Goal: Task Accomplishment & Management: Manage account settings

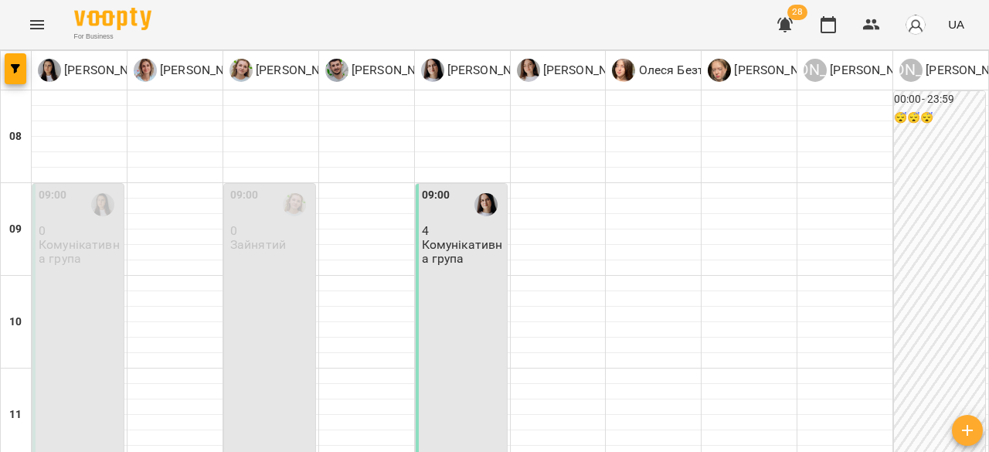
scroll to position [352, 0]
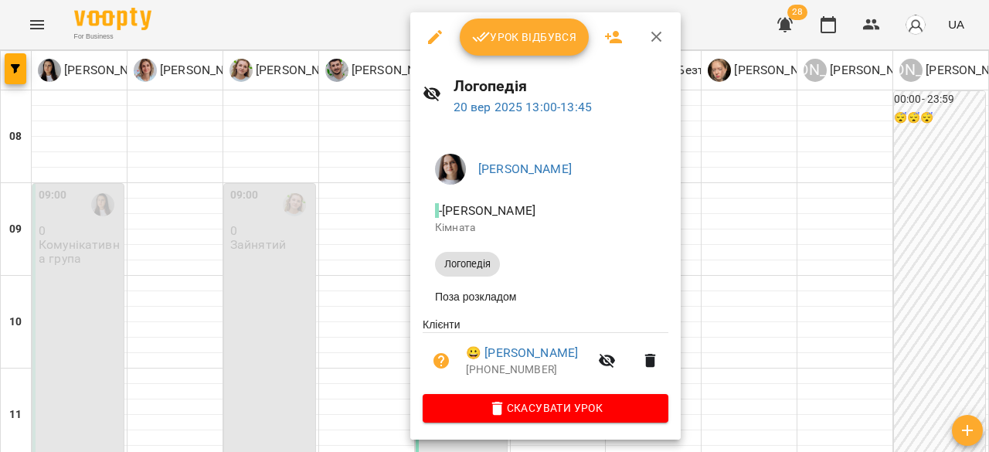
click at [532, 45] on span "Урок відбувся" at bounding box center [524, 37] width 105 height 19
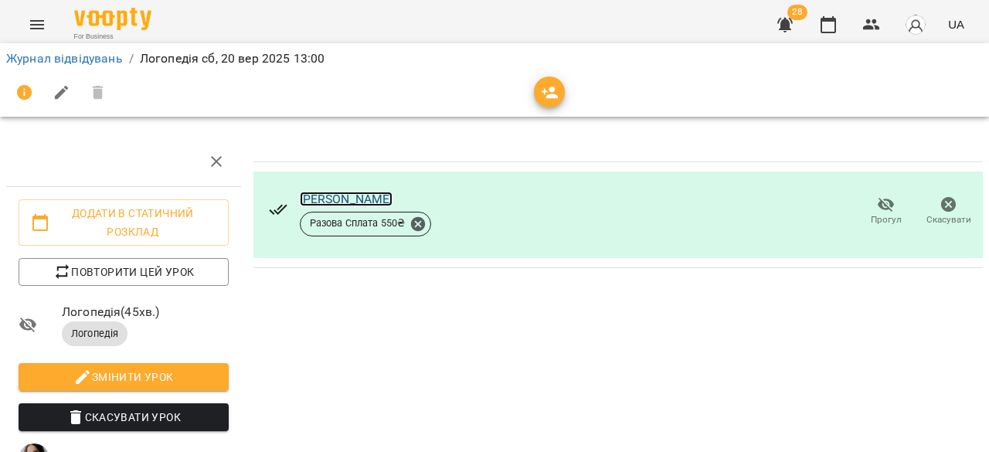
click at [303, 197] on link "[PERSON_NAME]" at bounding box center [346, 199] width 93 height 15
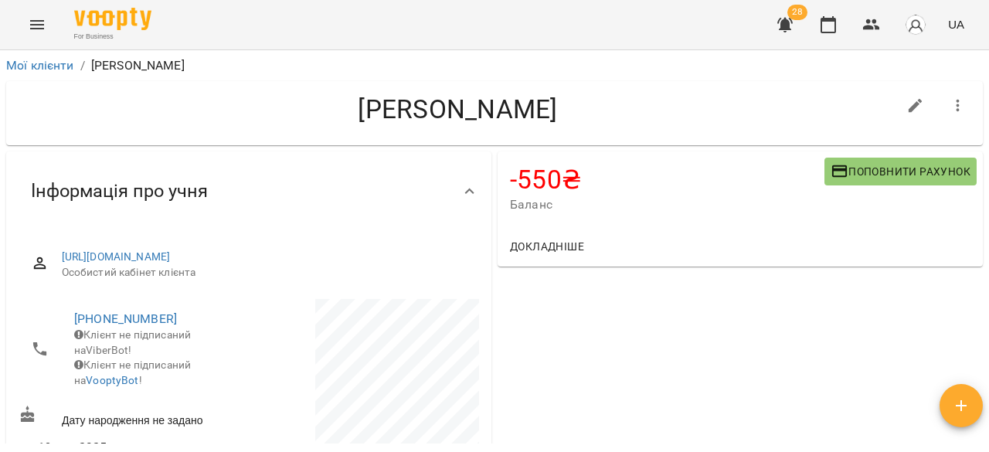
click at [846, 176] on span "Поповнити рахунок" at bounding box center [900, 171] width 140 height 19
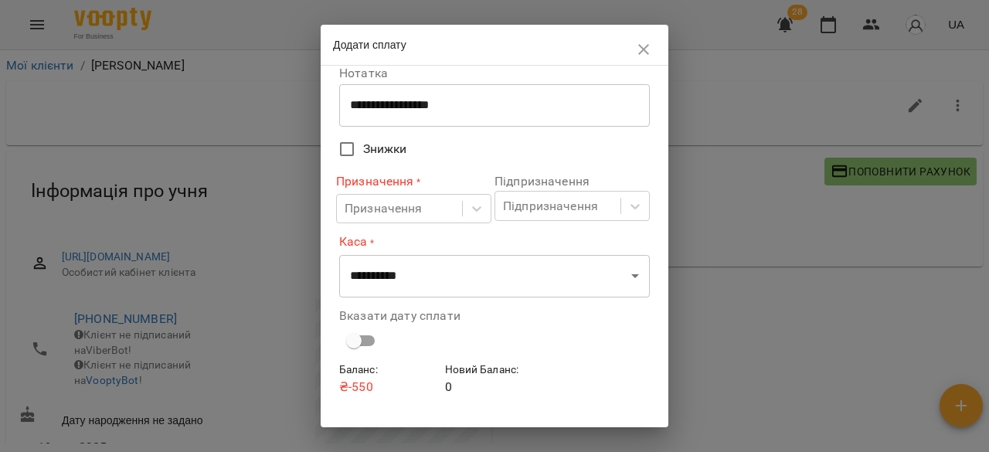
scroll to position [85, 0]
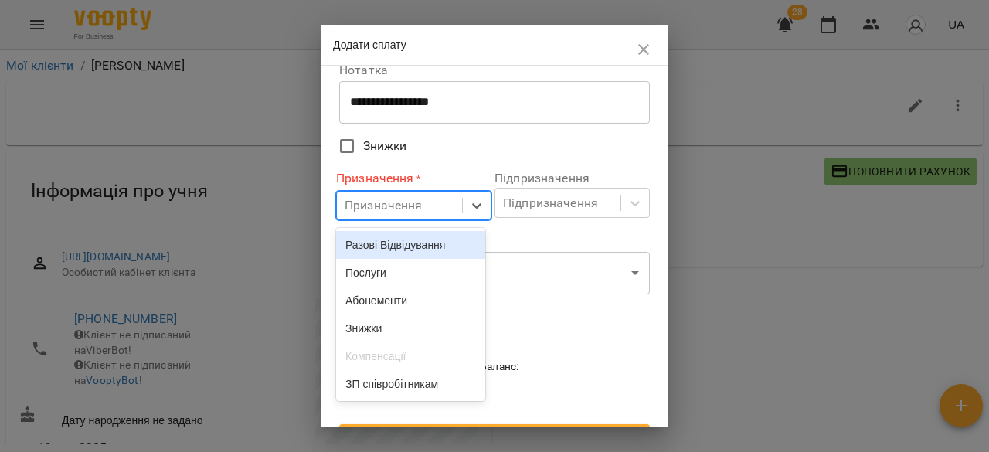
click at [402, 209] on div "Призначення" at bounding box center [383, 205] width 78 height 19
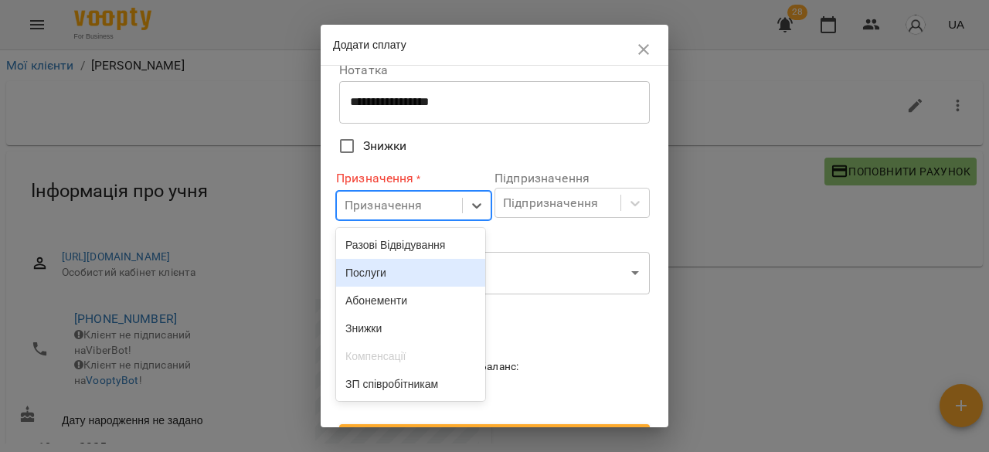
click at [397, 273] on div "Послуги" at bounding box center [410, 273] width 149 height 28
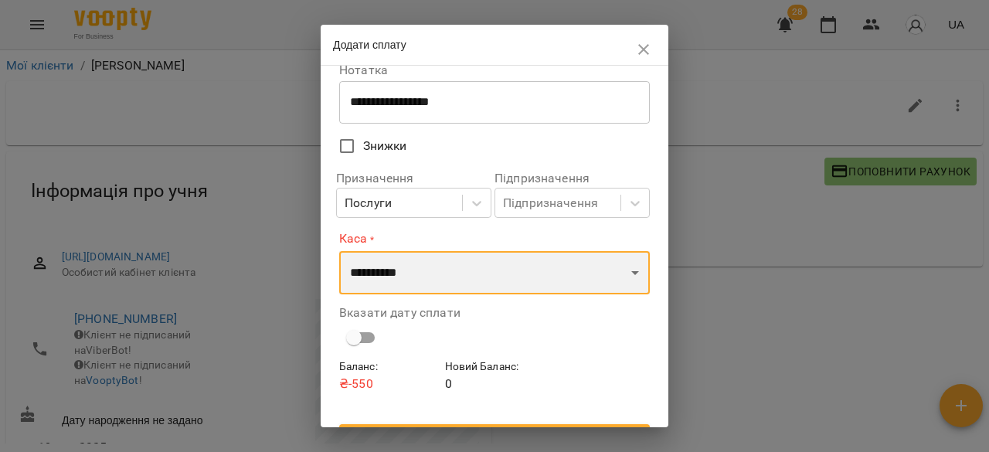
click at [470, 277] on select "**********" at bounding box center [494, 272] width 311 height 43
select select "**********"
click at [339, 251] on select "**********" at bounding box center [494, 272] width 311 height 43
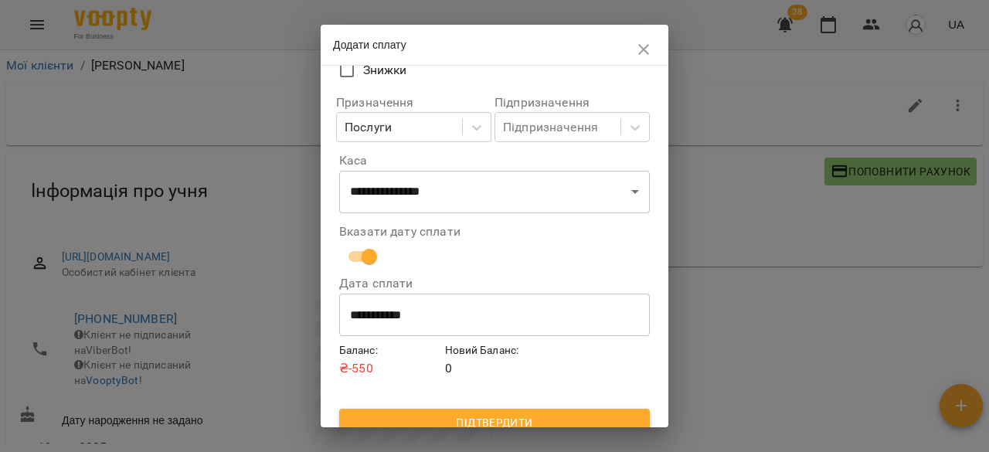
scroll to position [177, 0]
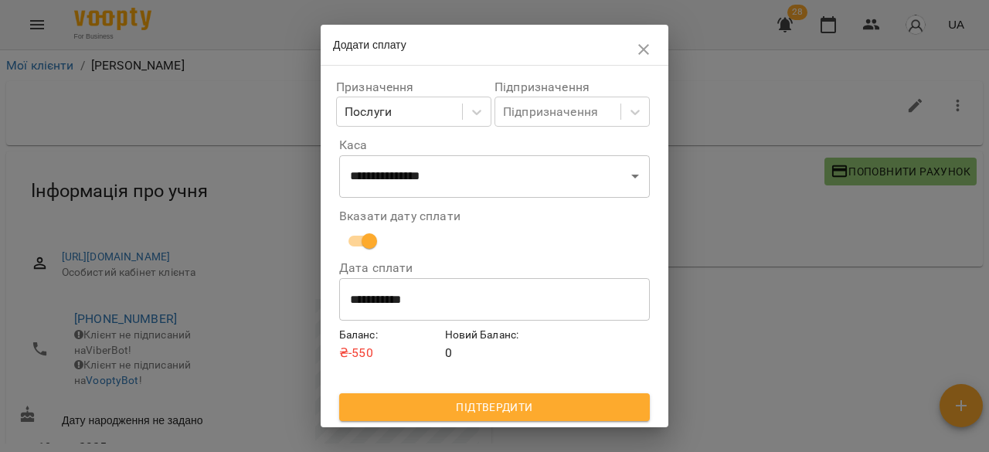
click at [546, 403] on span "Підтвердити" at bounding box center [494, 407] width 286 height 19
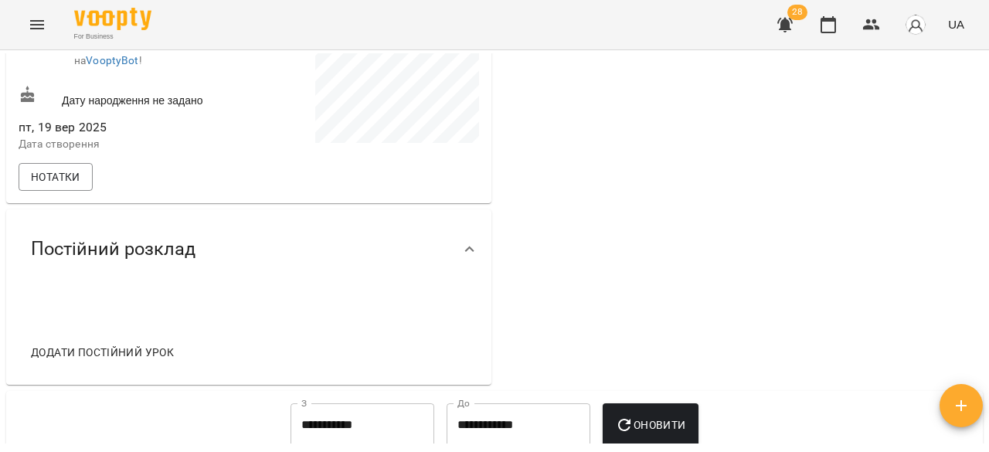
scroll to position [0, 0]
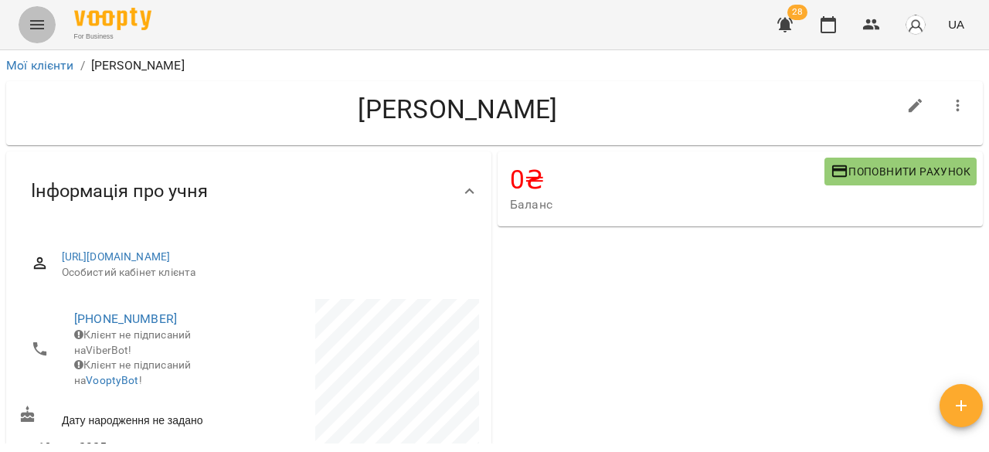
click at [31, 19] on icon "Menu" at bounding box center [37, 24] width 19 height 19
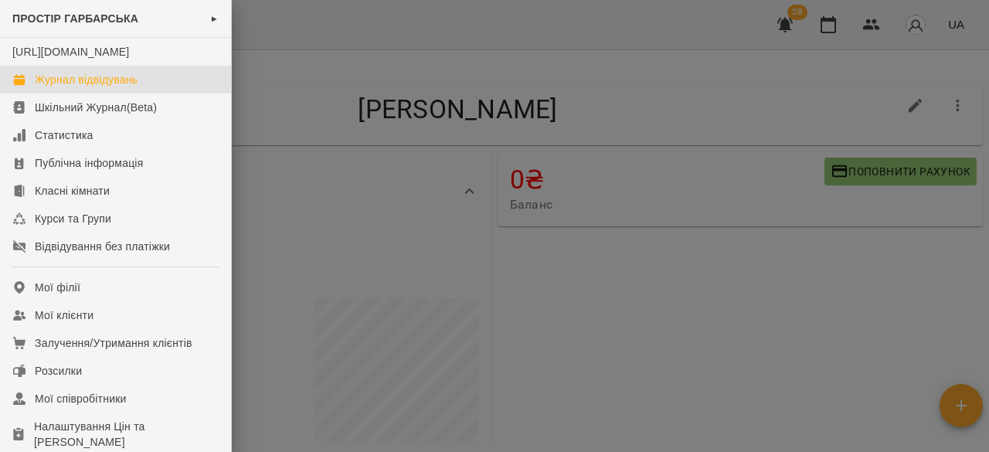
click at [68, 87] on div "Журнал відвідувань" at bounding box center [86, 79] width 103 height 15
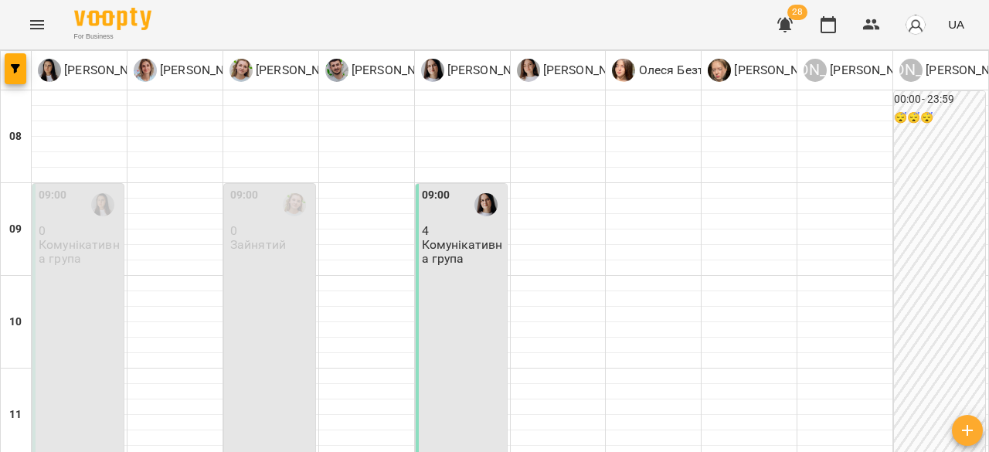
scroll to position [299, 0]
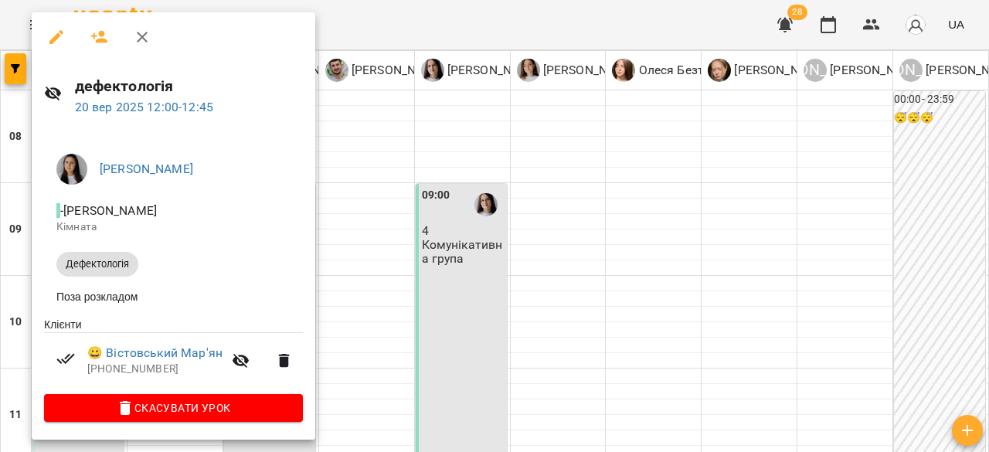
click at [131, 32] on button "button" at bounding box center [142, 37] width 37 height 37
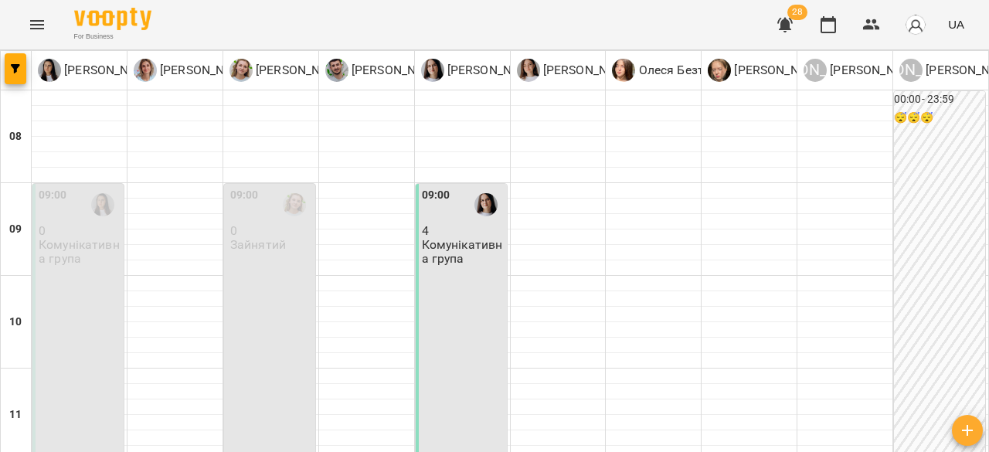
scroll to position [15, 0]
click at [45, 238] on p "Комунікативна група" at bounding box center [80, 251] width 82 height 27
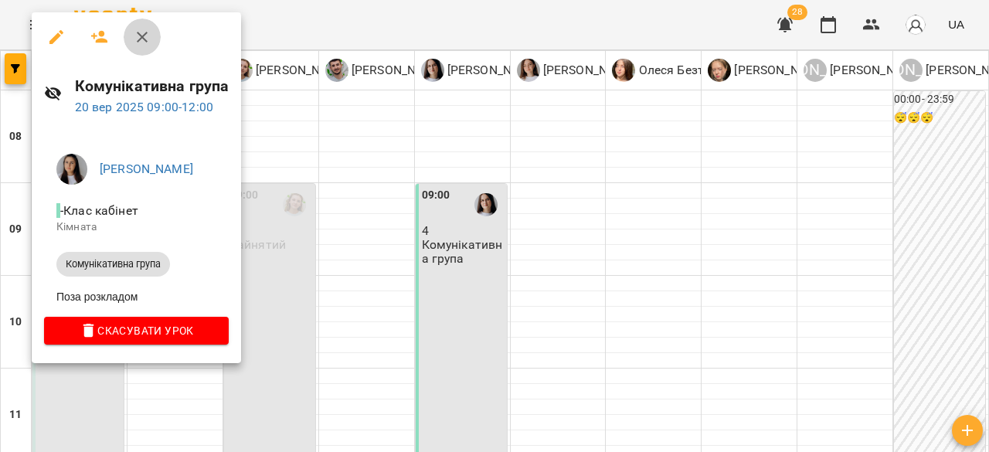
click at [154, 28] on button "button" at bounding box center [142, 37] width 37 height 37
